Goal: Transaction & Acquisition: Purchase product/service

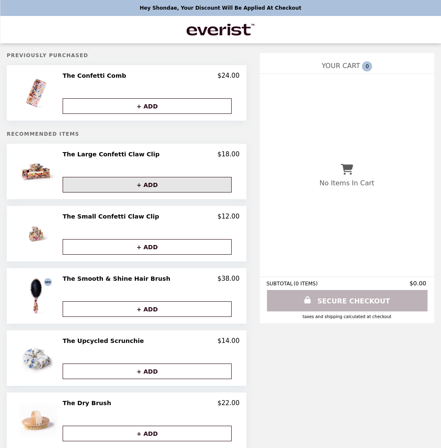
click at [121, 186] on button "+ ADD" at bounding box center [147, 185] width 169 height 16
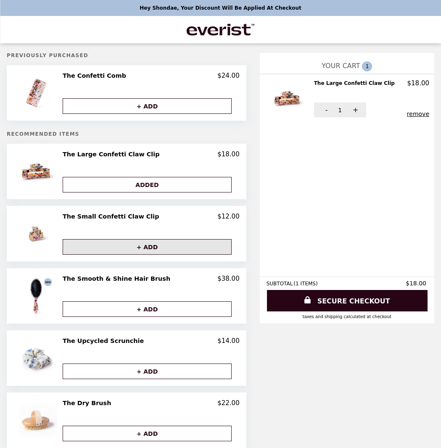
click at [127, 245] on button "+ ADD" at bounding box center [147, 247] width 169 height 16
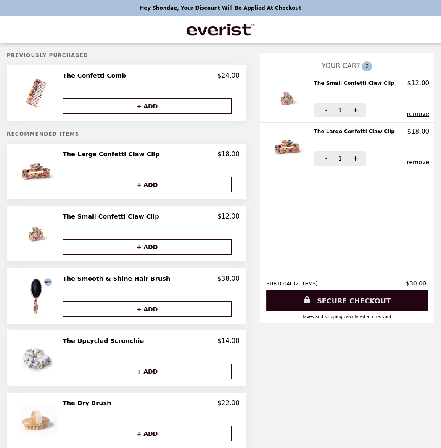
click at [375, 299] on link "SECURE CHECKOUT" at bounding box center [347, 300] width 162 height 21
